Goal: Navigation & Orientation: Find specific page/section

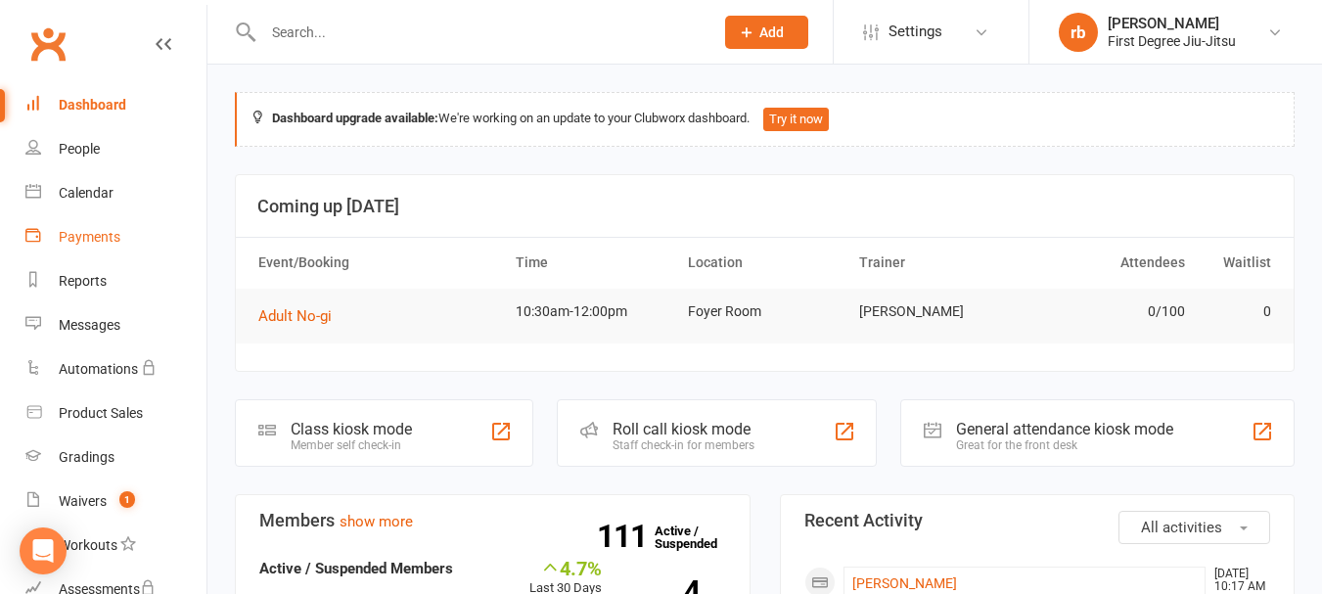
click at [101, 240] on div "Payments" at bounding box center [90, 237] width 62 height 16
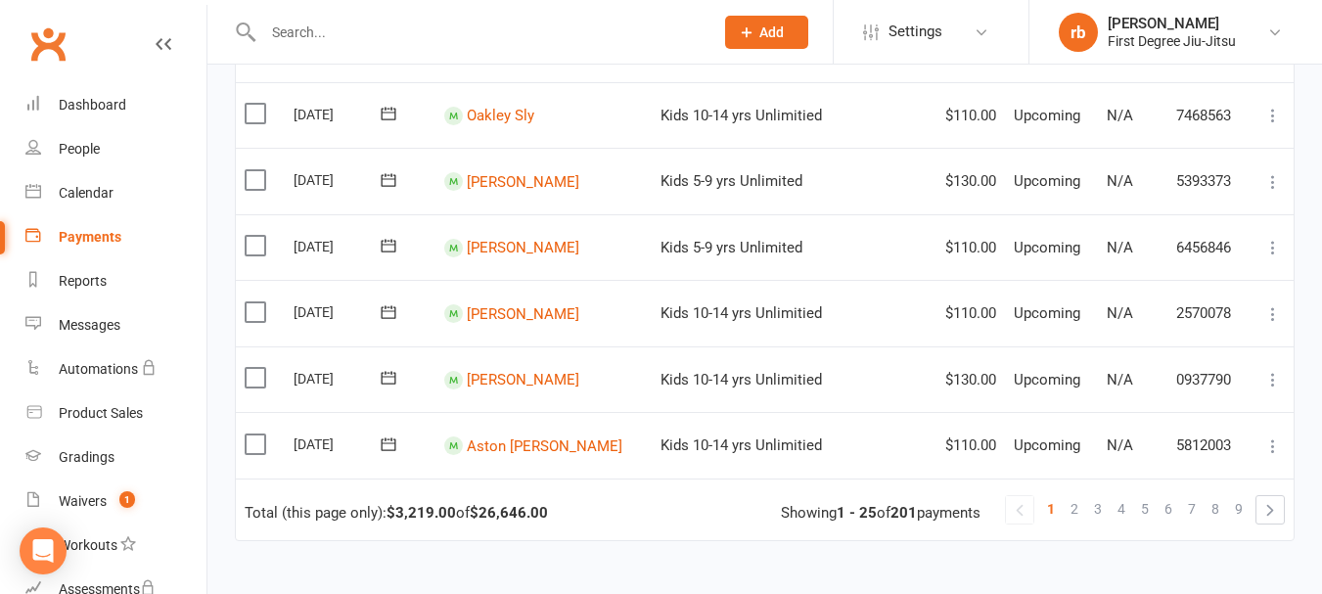
scroll to position [1716, 0]
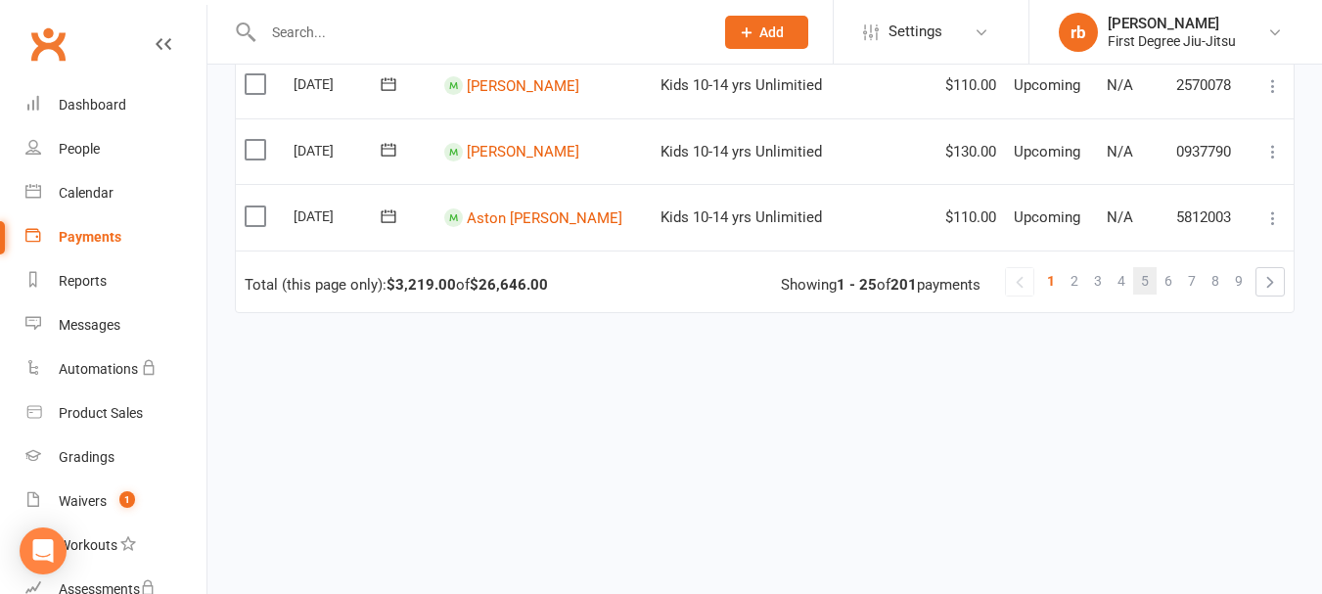
click at [1144, 279] on span "5" at bounding box center [1145, 280] width 8 height 27
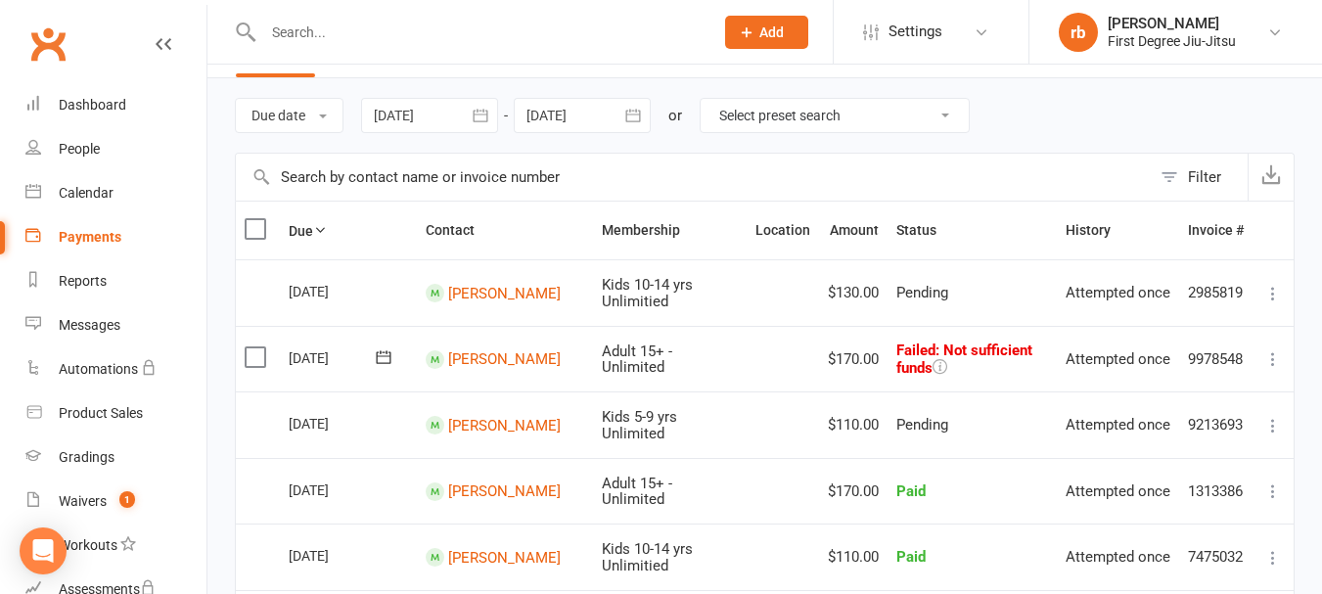
scroll to position [0, 0]
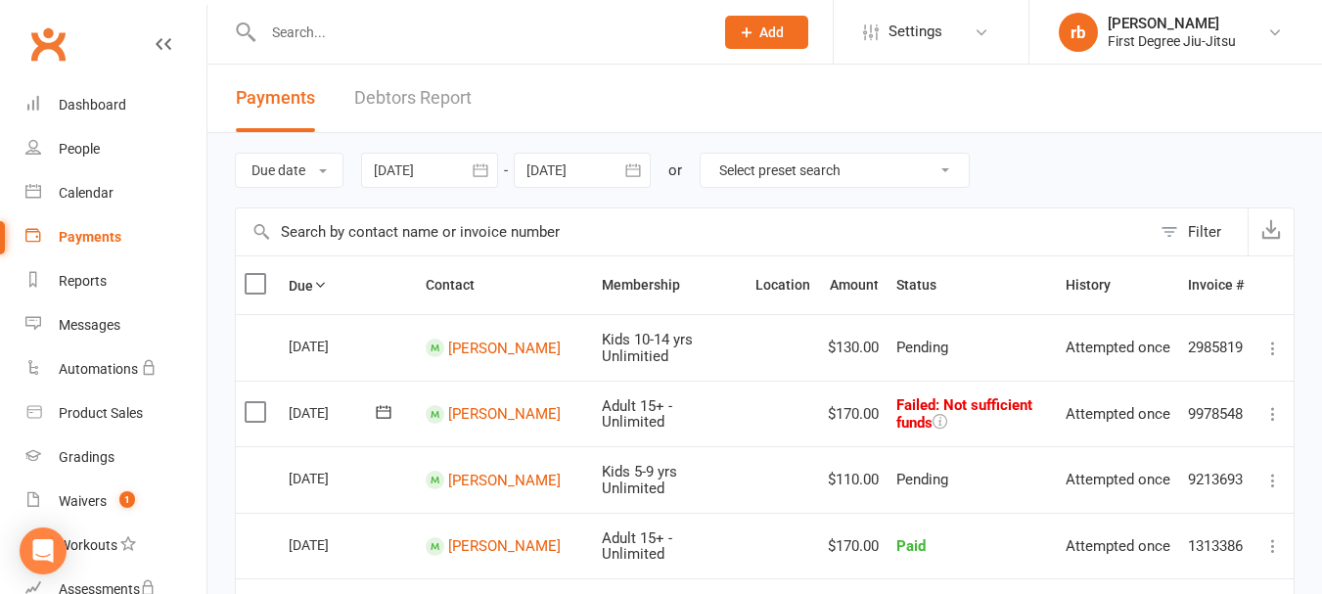
click at [378, 414] on icon at bounding box center [384, 412] width 20 height 20
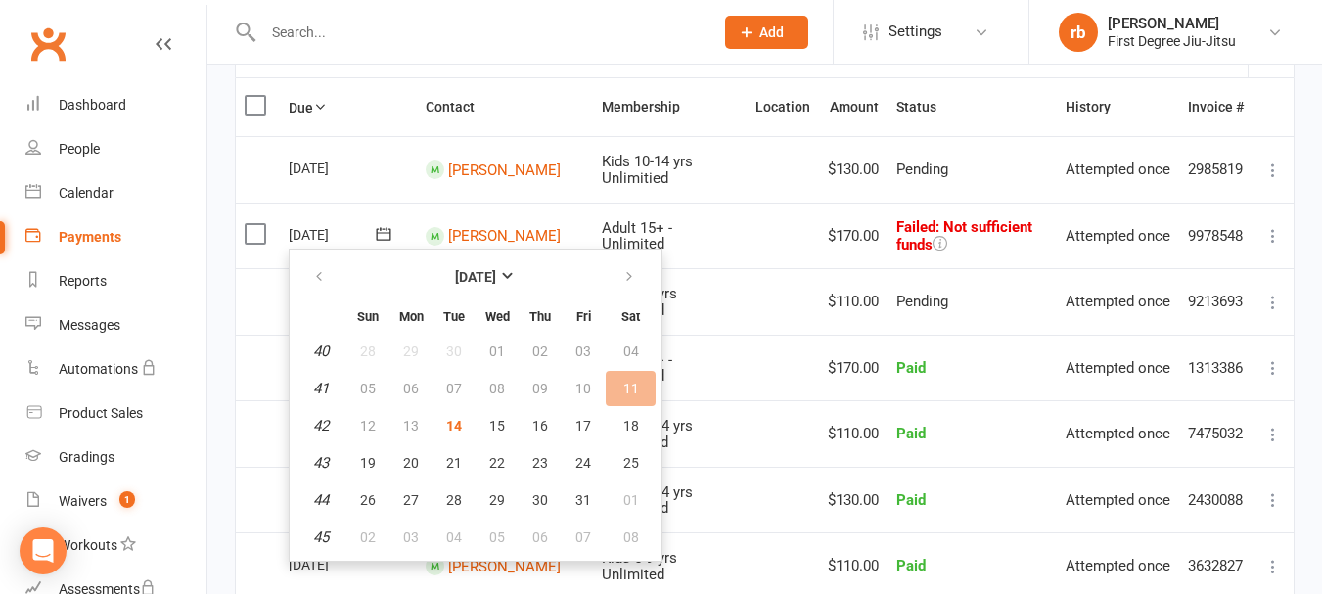
scroll to position [222, 0]
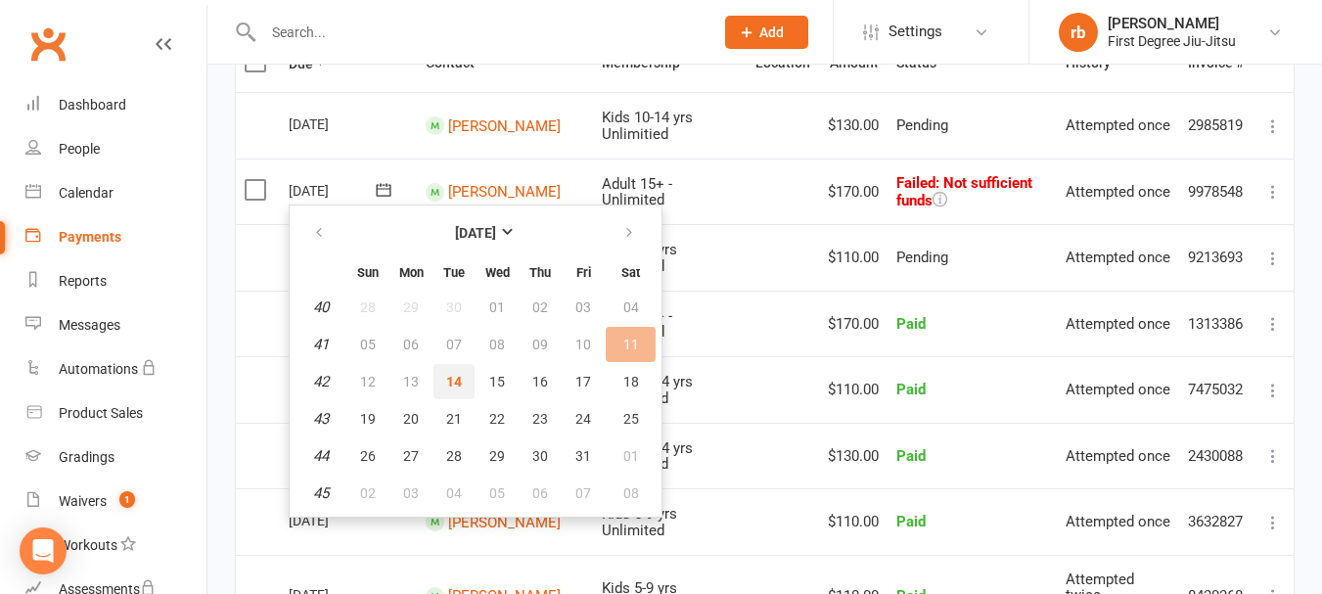
click at [458, 385] on span "14" at bounding box center [454, 382] width 16 height 16
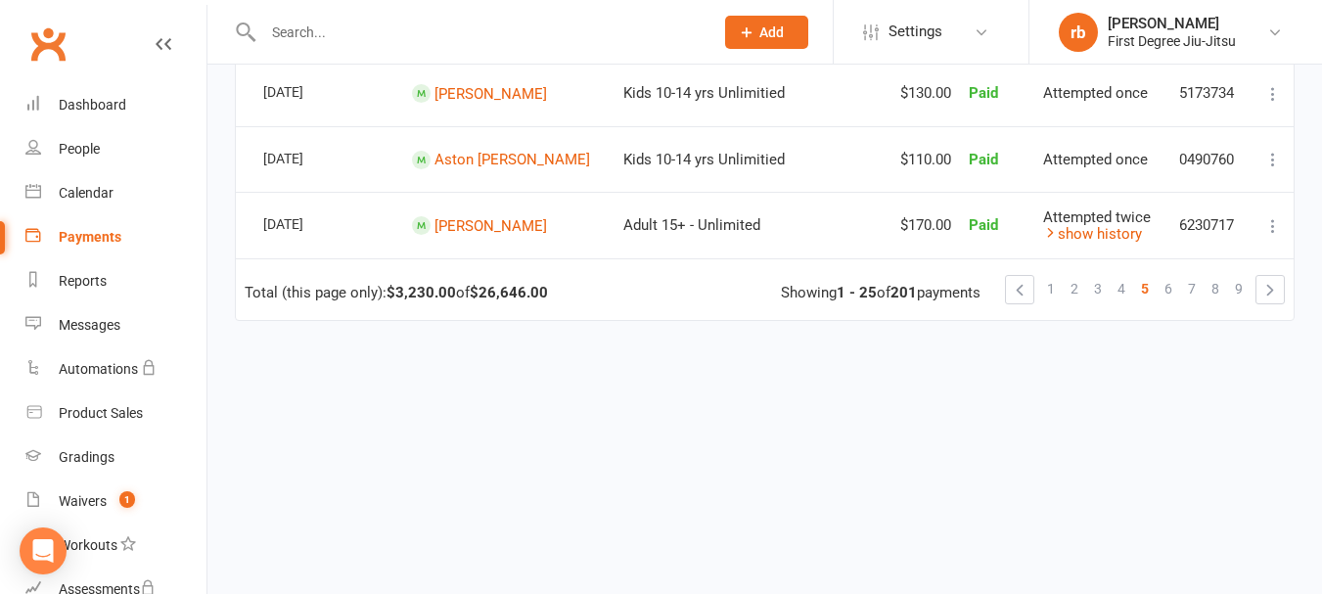
scroll to position [1709, 0]
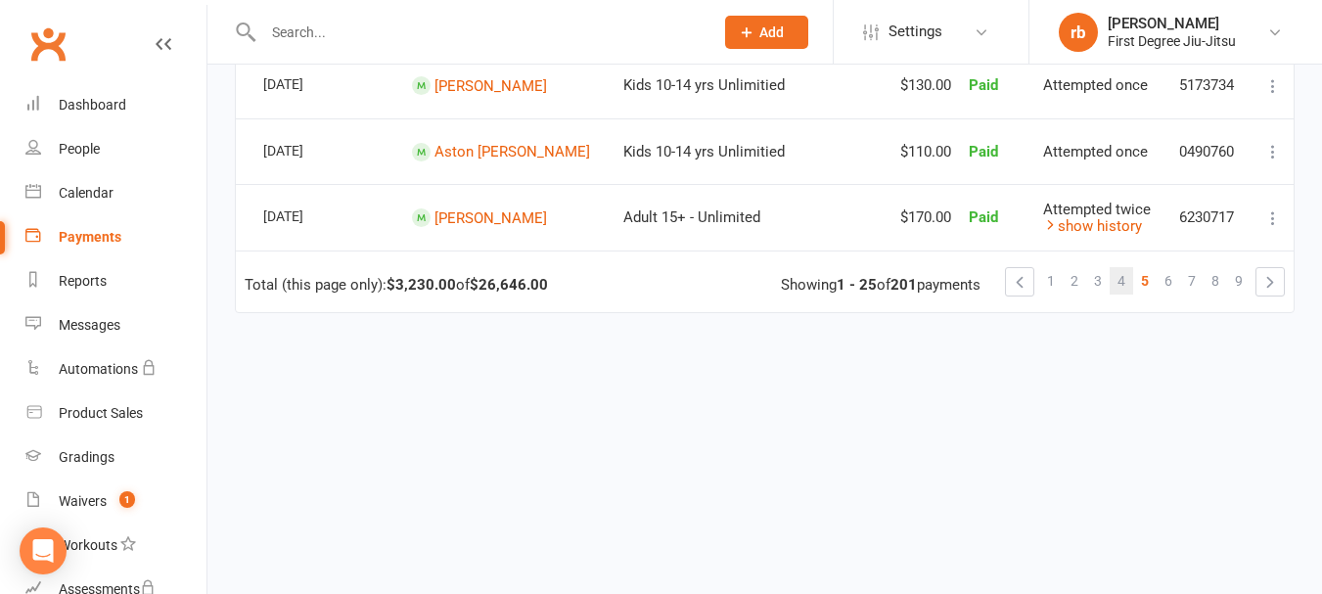
click at [1117, 282] on link "4" at bounding box center [1121, 280] width 23 height 27
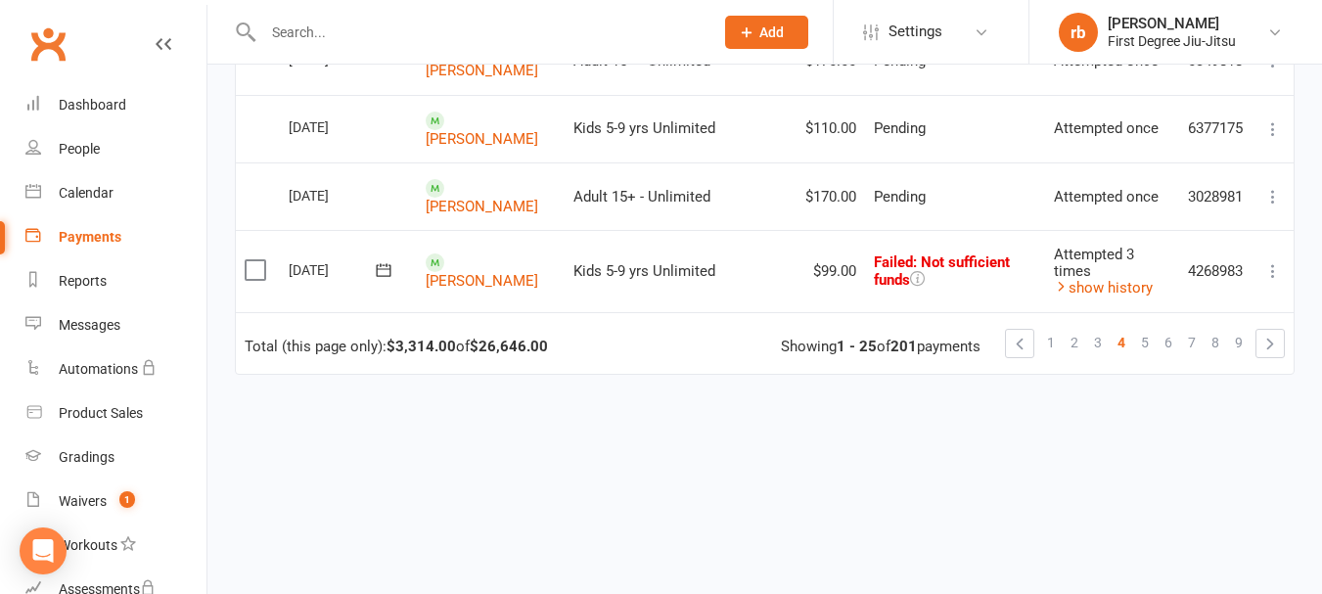
scroll to position [1736, 0]
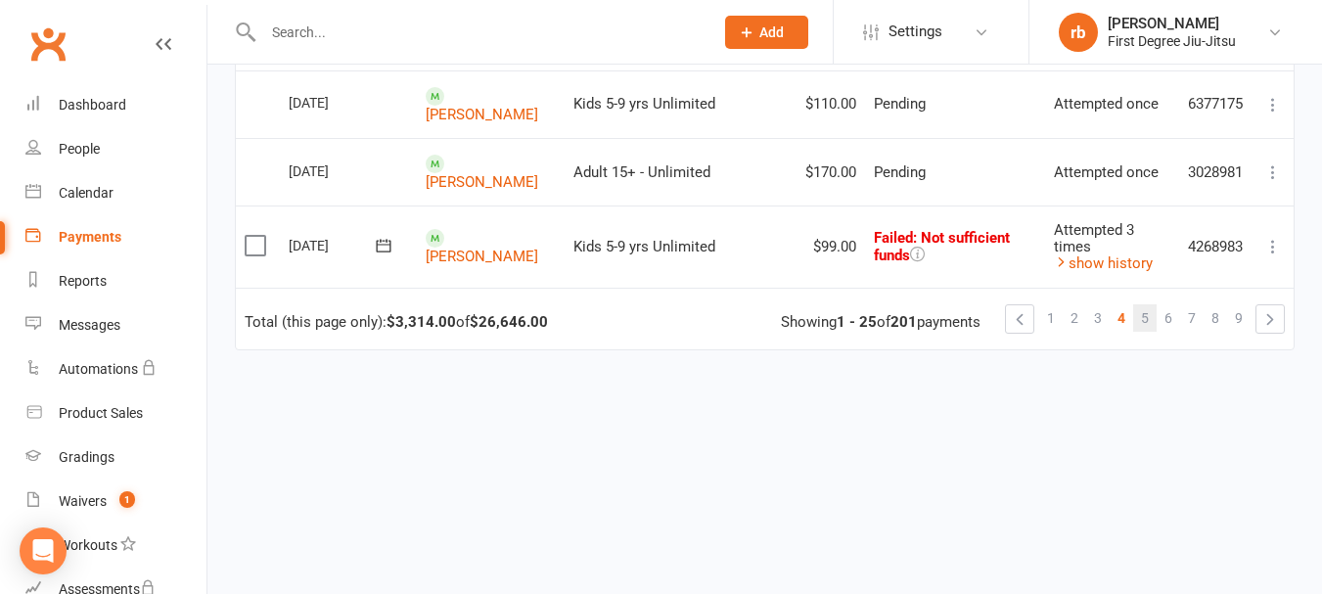
click at [1139, 304] on link "5" at bounding box center [1144, 317] width 23 height 27
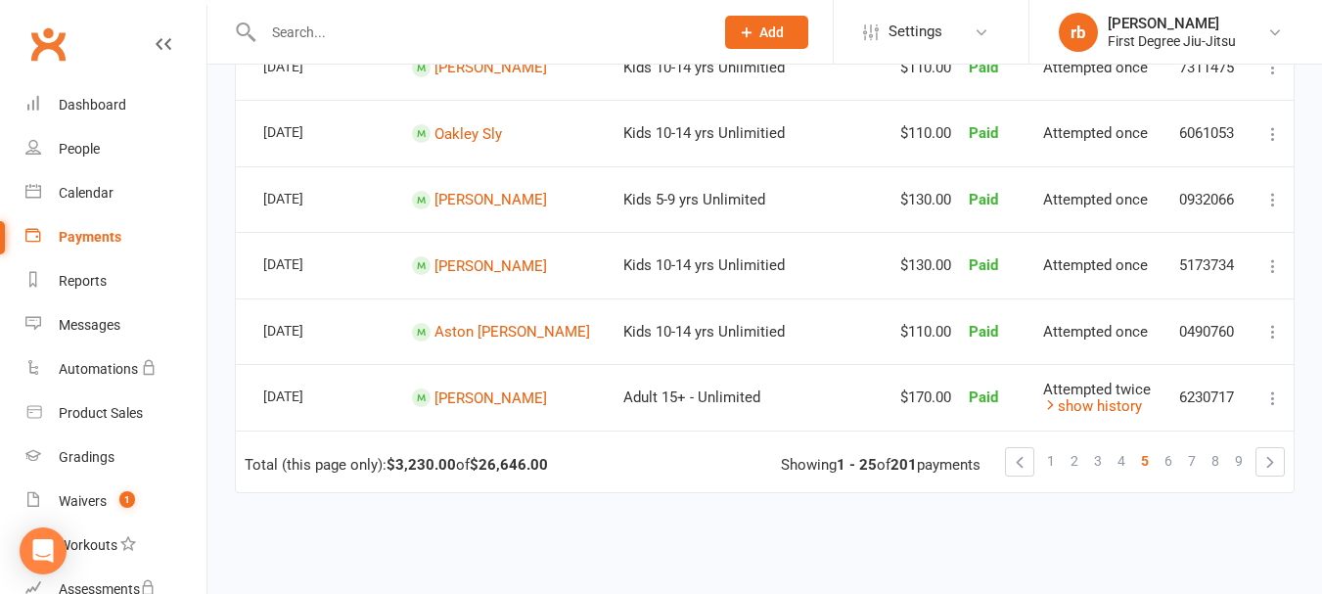
scroll to position [1709, 0]
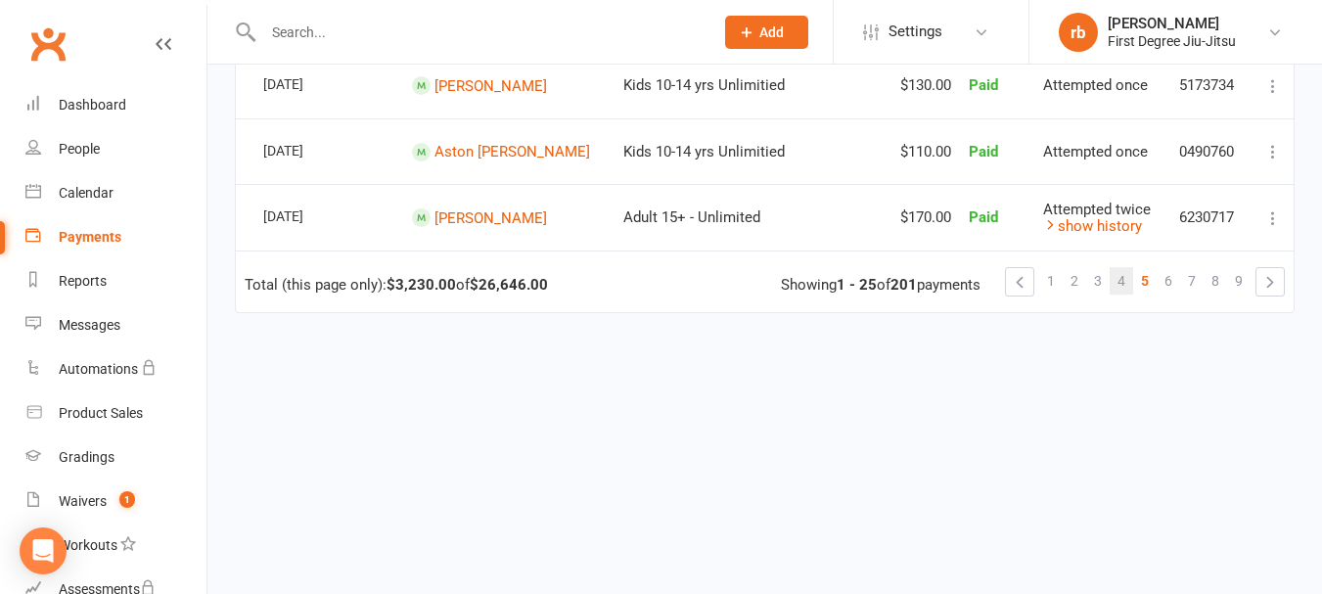
click at [1122, 290] on span "4" at bounding box center [1122, 280] width 8 height 27
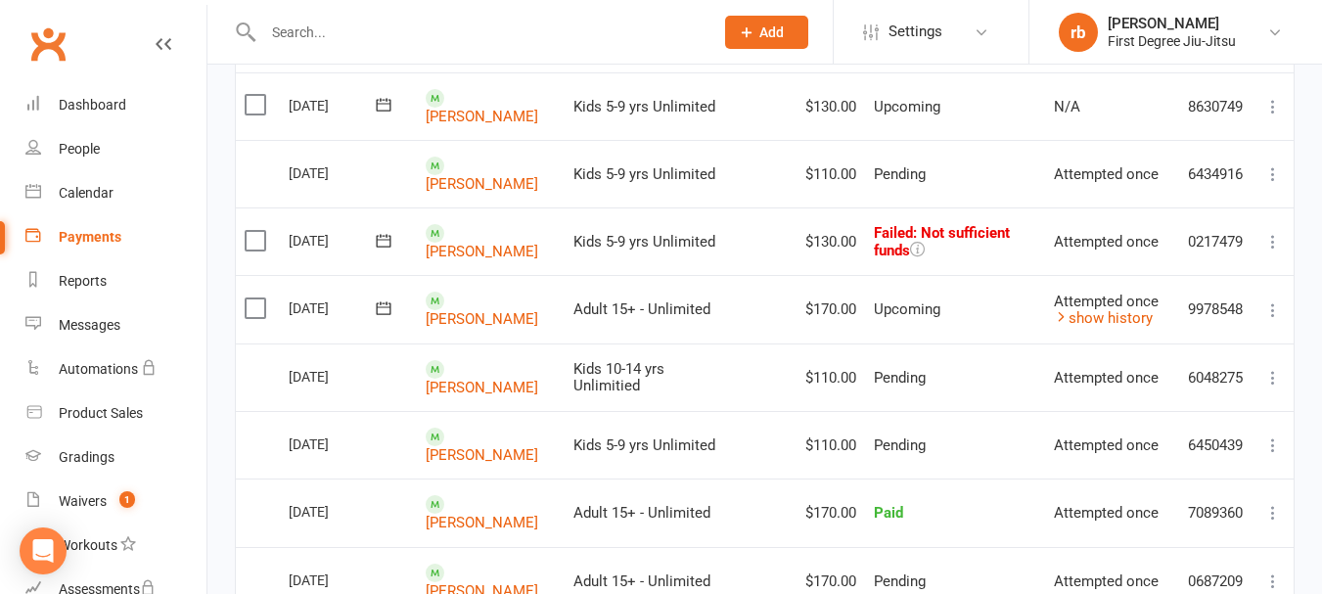
scroll to position [770, 0]
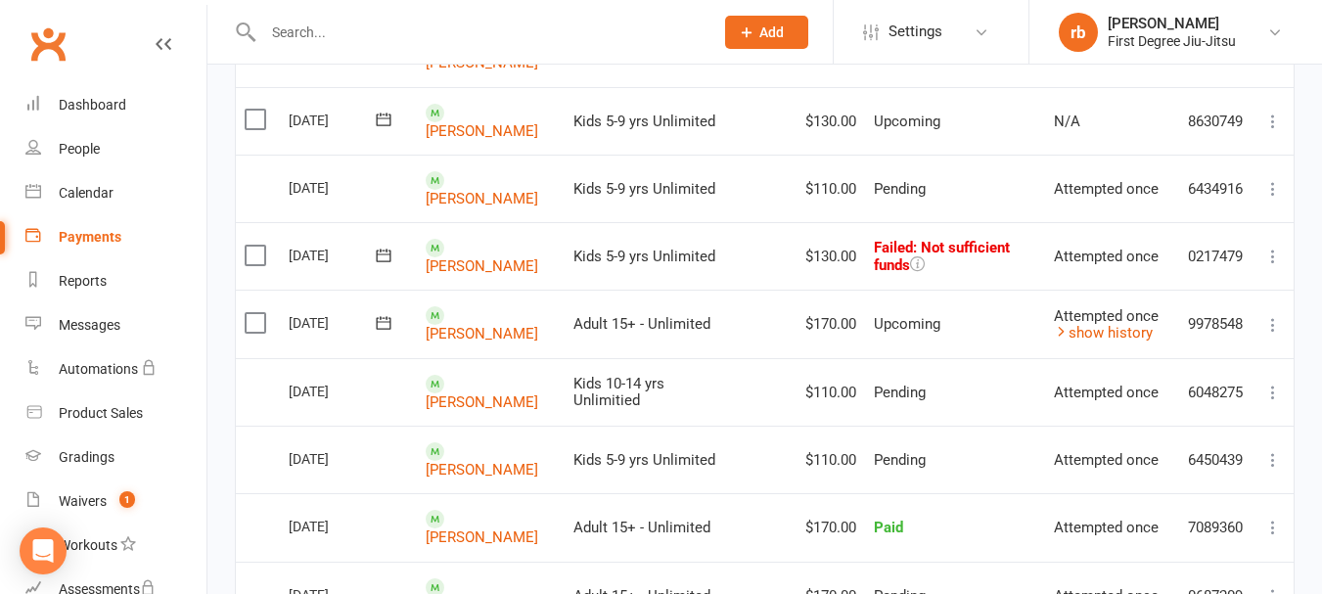
click at [385, 246] on icon at bounding box center [384, 256] width 20 height 20
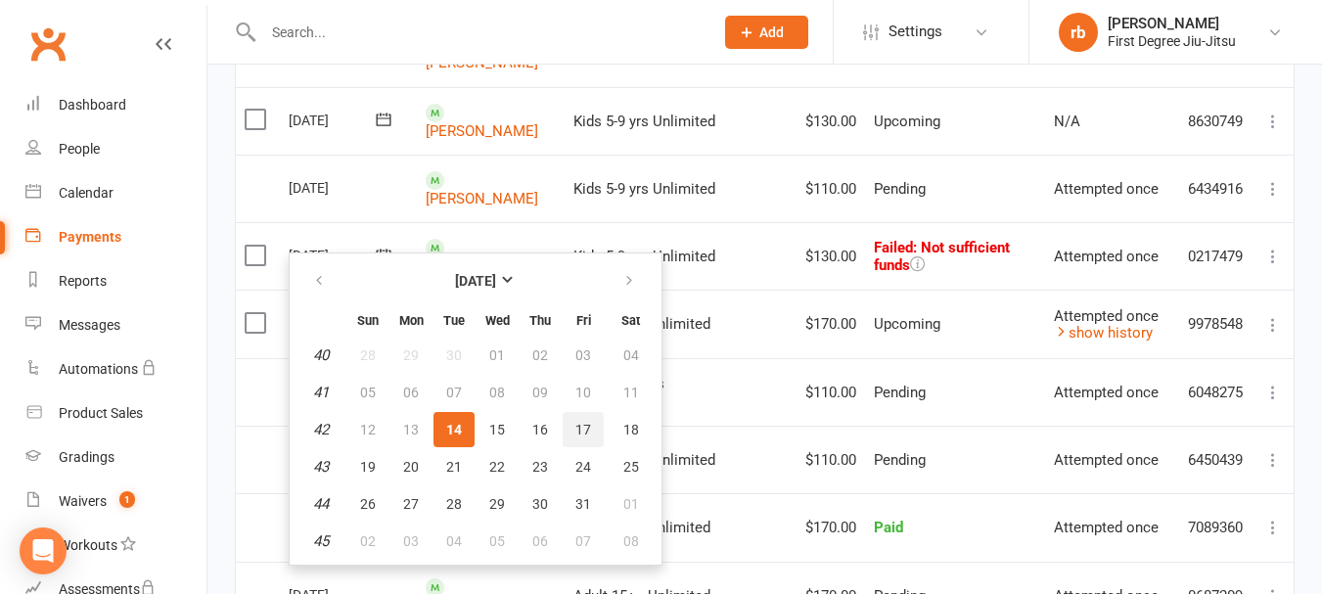
click at [582, 429] on span "17" at bounding box center [583, 430] width 16 height 16
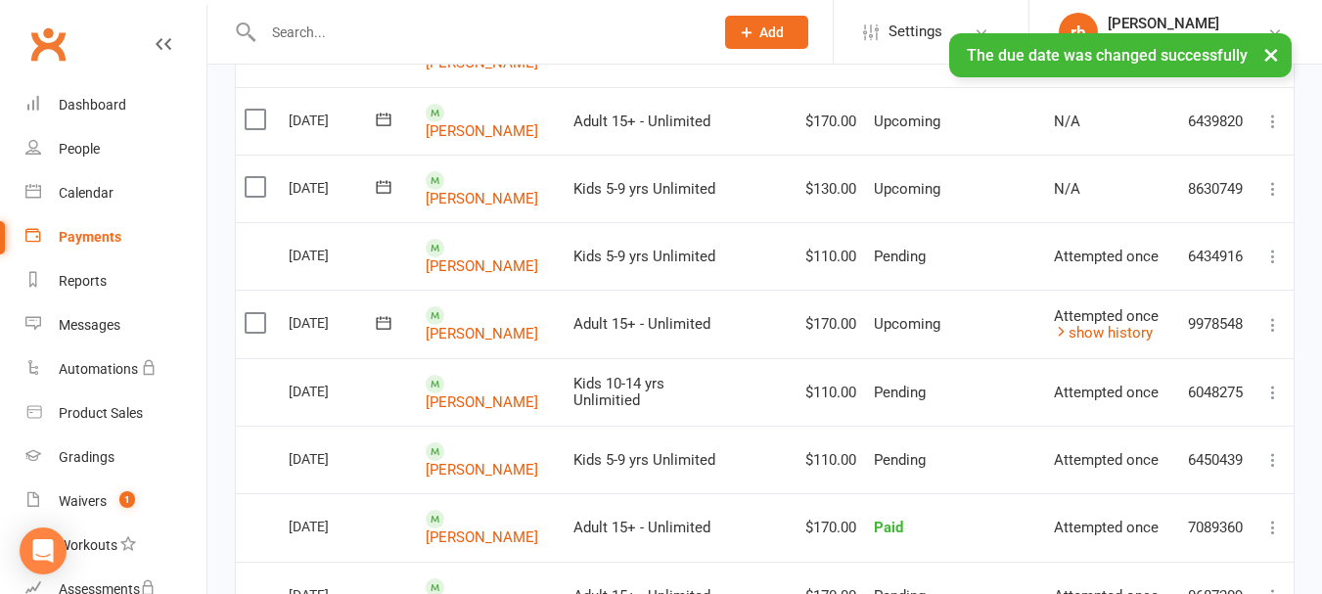
scroll to position [837, 0]
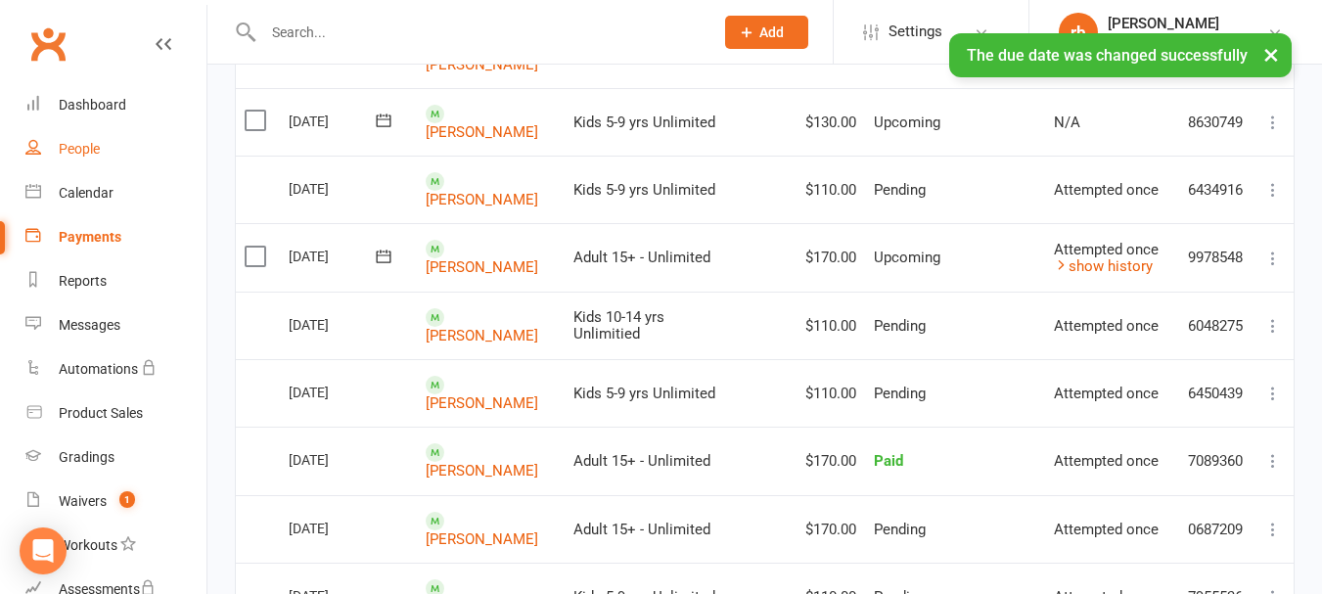
click at [75, 156] on div "People" at bounding box center [79, 149] width 41 height 16
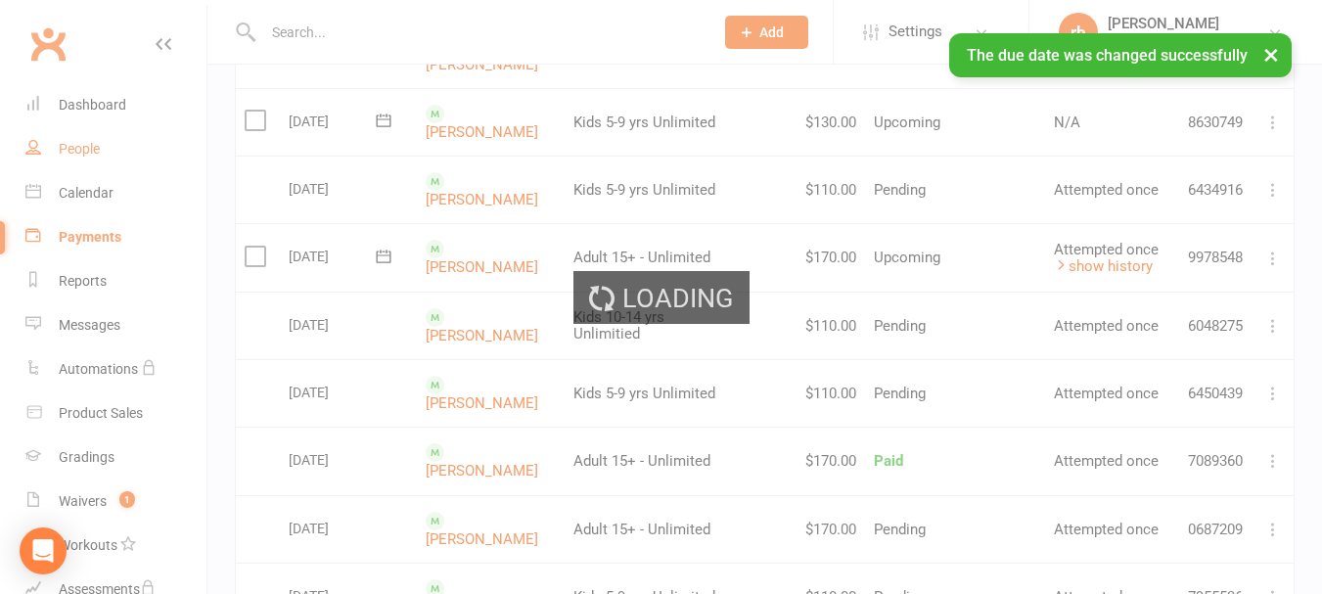
select select "100"
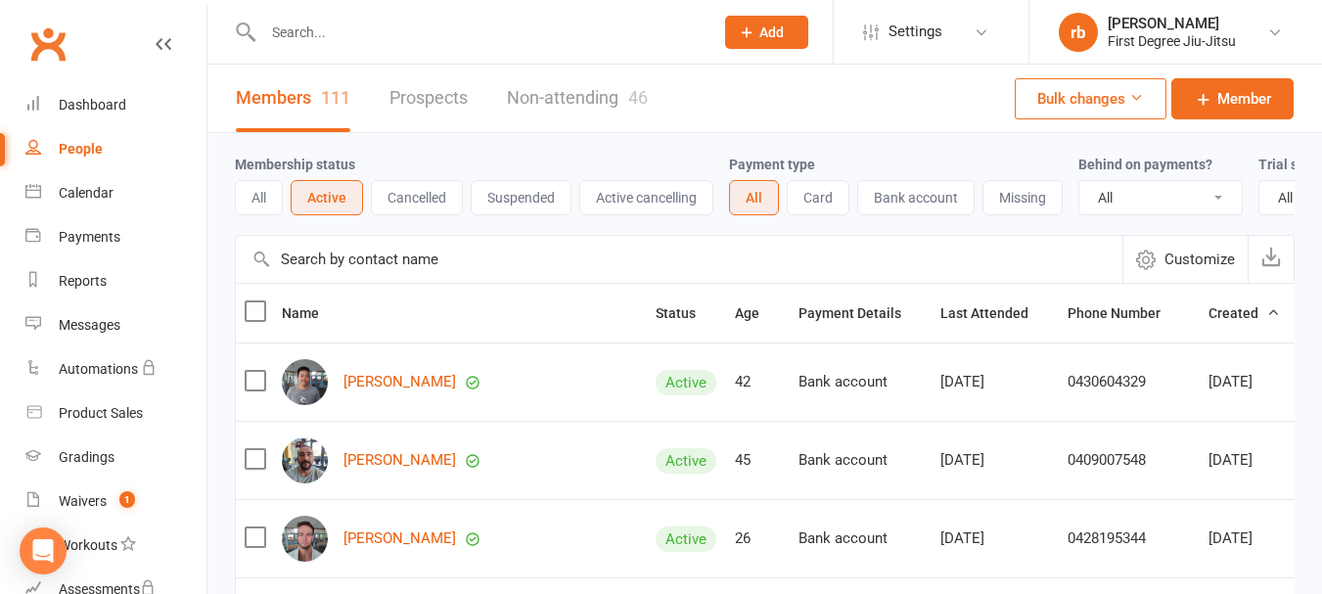
click at [441, 196] on button "Cancelled" at bounding box center [417, 197] width 92 height 35
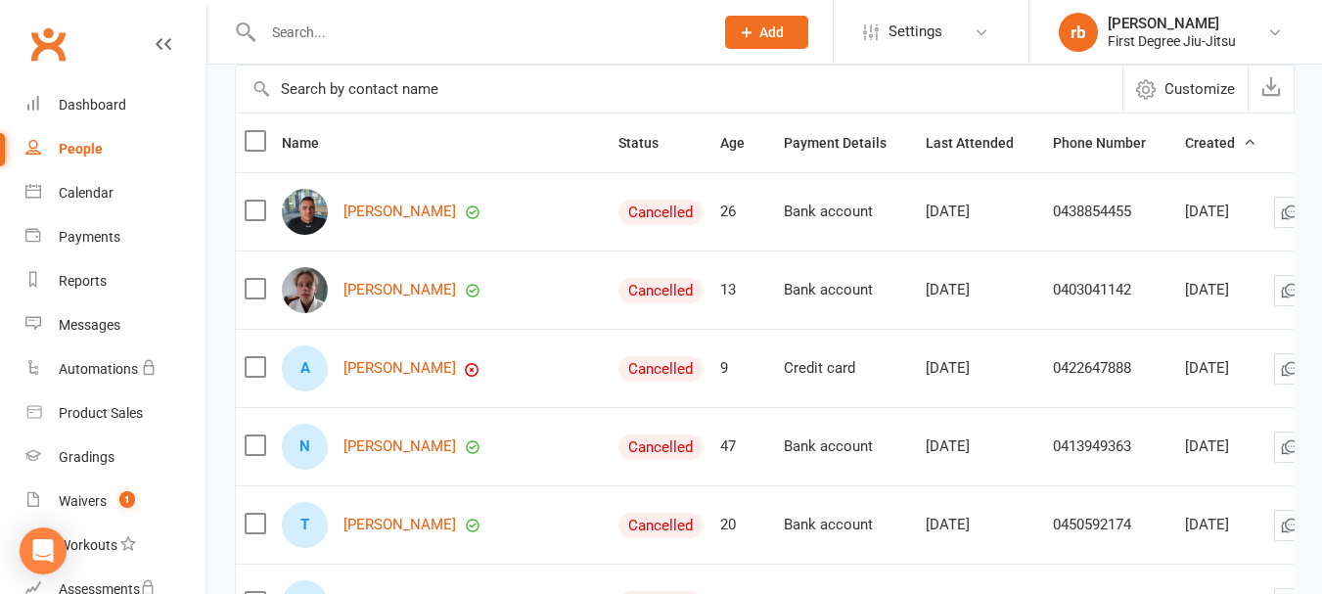
scroll to position [169, 0]
click at [84, 506] on div "Waivers" at bounding box center [83, 501] width 48 height 16
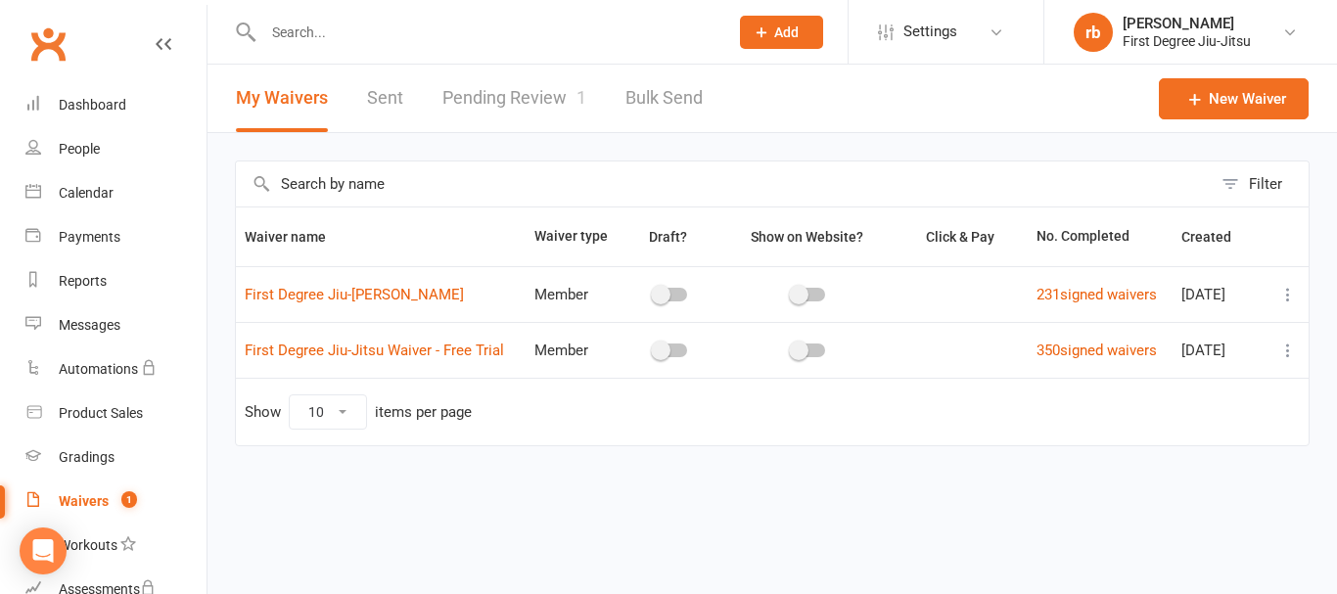
click at [523, 92] on link "Pending Review 1" at bounding box center [514, 99] width 144 height 68
